Goal: Information Seeking & Learning: Understand process/instructions

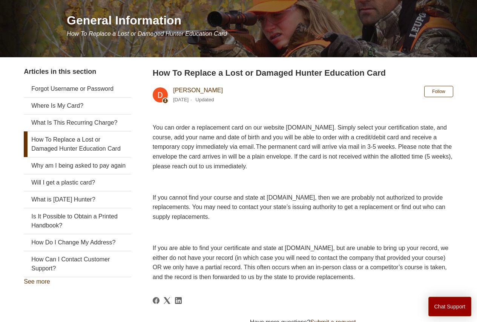
scroll to position [75, 0]
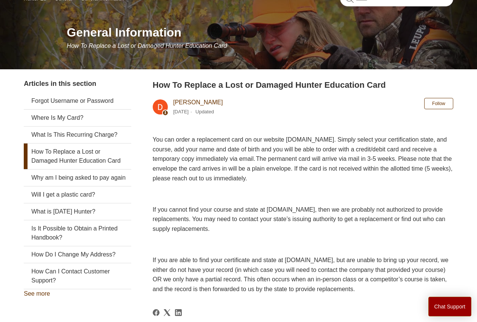
click at [55, 151] on link "How To Replace a Lost or Damaged Hunter Education Card" at bounding box center [77, 157] width 107 height 26
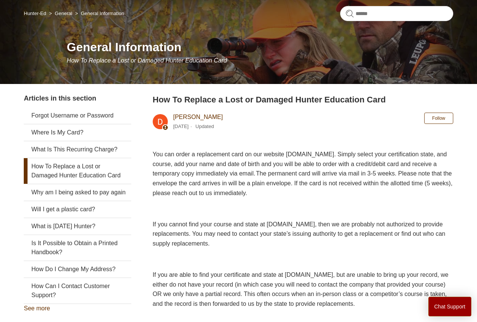
scroll to position [75, 0]
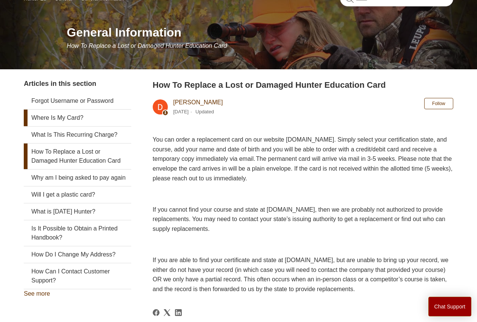
click at [54, 118] on link "Where Is My Card?" at bounding box center [77, 118] width 107 height 17
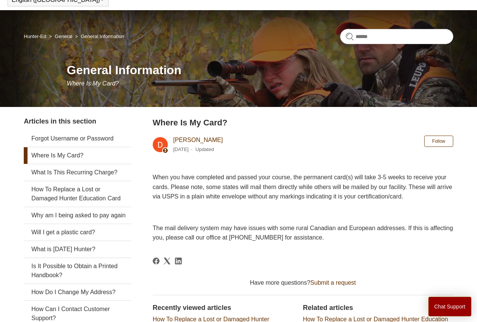
scroll to position [75, 0]
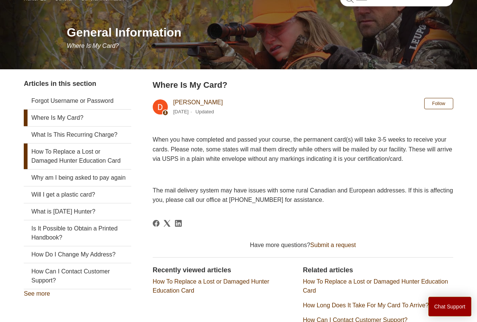
click at [55, 159] on link "How To Replace a Lost or Damaged Hunter Education Card" at bounding box center [77, 157] width 107 height 26
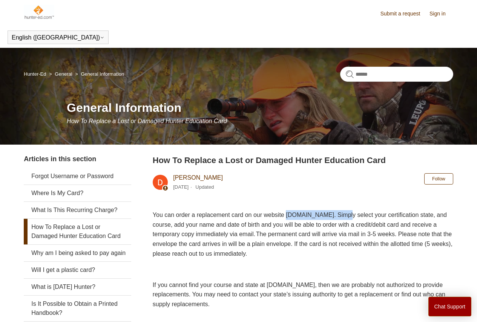
drag, startPoint x: 301, startPoint y: 215, endPoint x: 372, endPoint y: 214, distance: 70.5
click at [372, 214] on span "You can order a replacement card on our website www.ILostMyCard.com. Simply sel…" at bounding box center [303, 234] width 300 height 45
copy span "www.ILostMyCard.com."
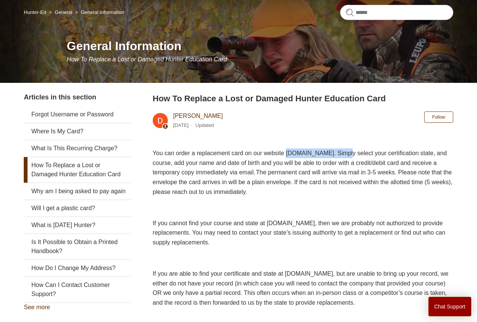
scroll to position [75, 0]
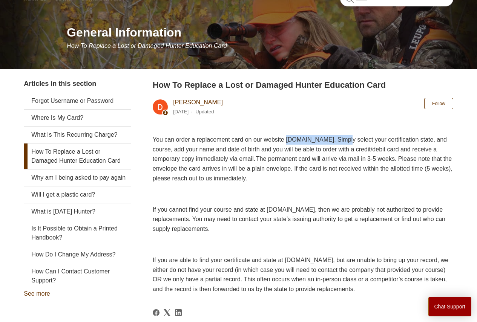
copy span "www.ILostMyCard.com."
